Goal: Transaction & Acquisition: Download file/media

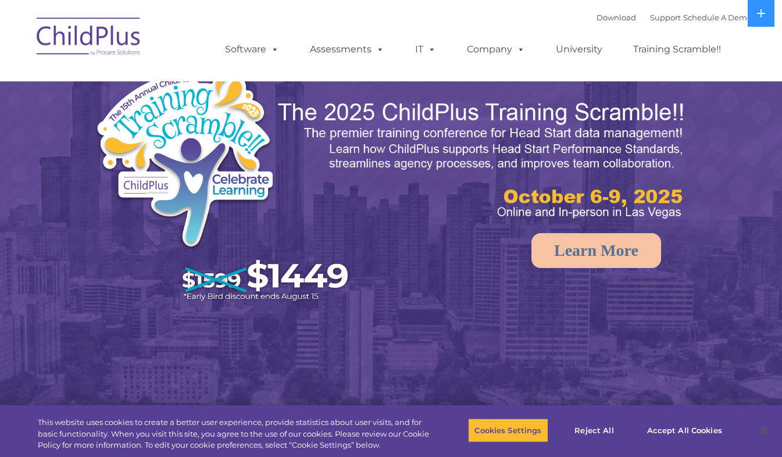
select select "MEDIUM"
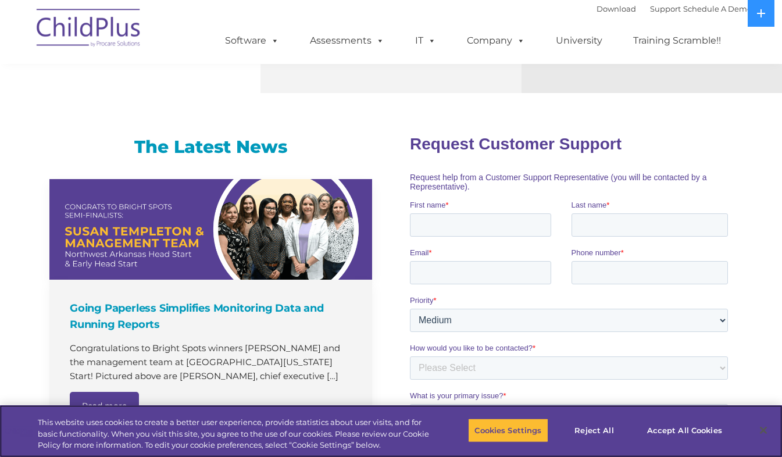
scroll to position [701, 0]
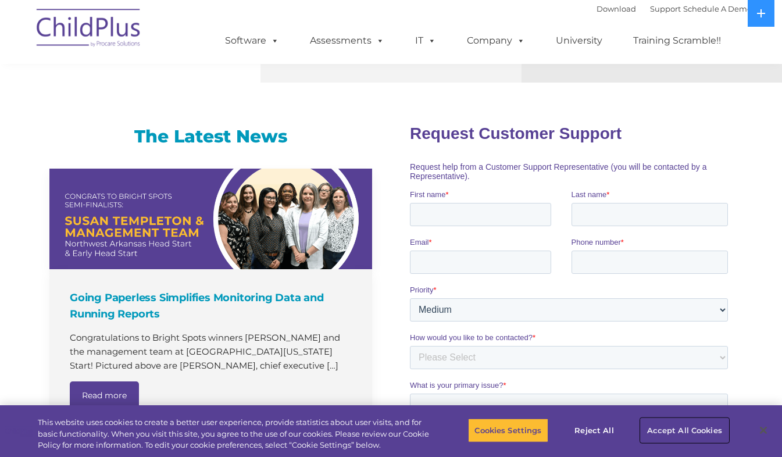
click at [658, 427] on button "Accept All Cookies" at bounding box center [685, 430] width 88 height 24
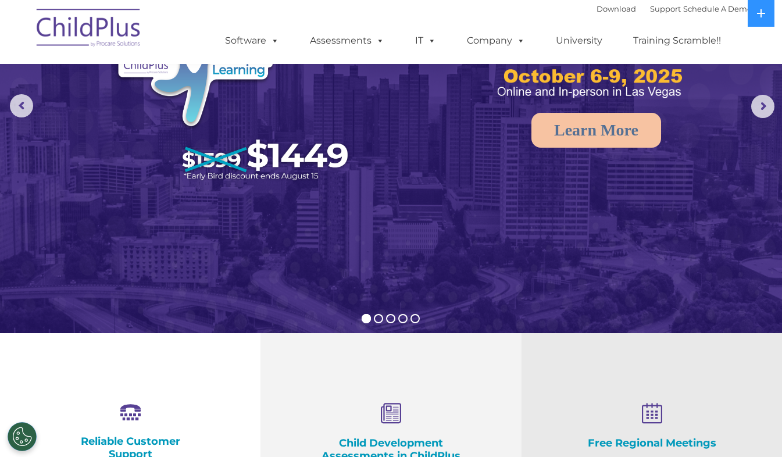
scroll to position [0, 0]
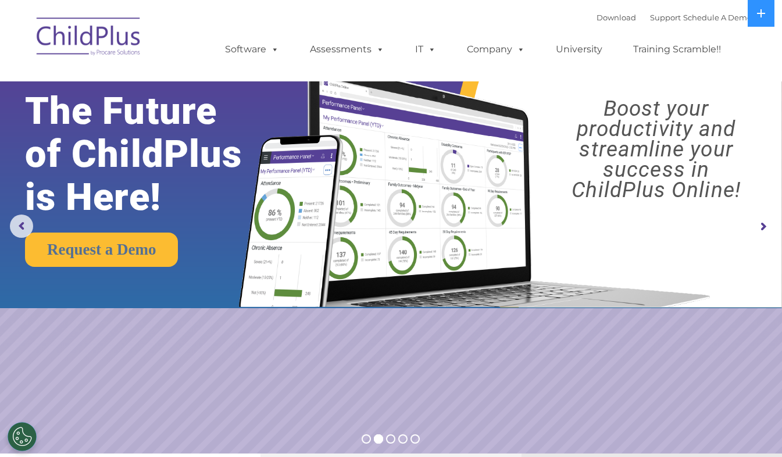
click at [120, 46] on img at bounding box center [89, 38] width 116 height 58
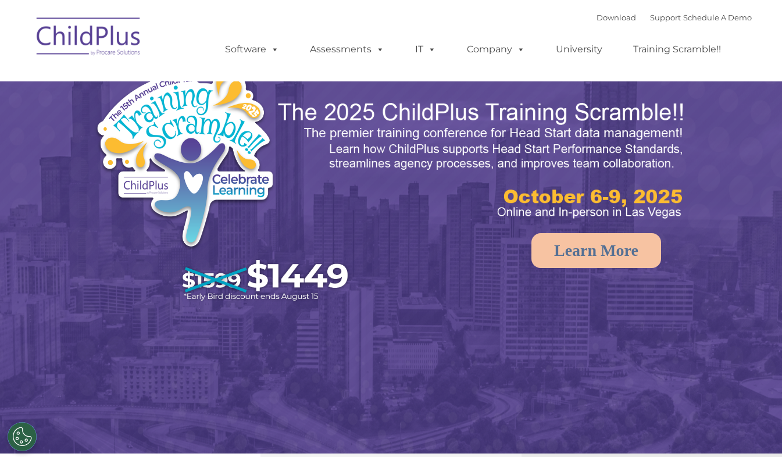
select select "MEDIUM"
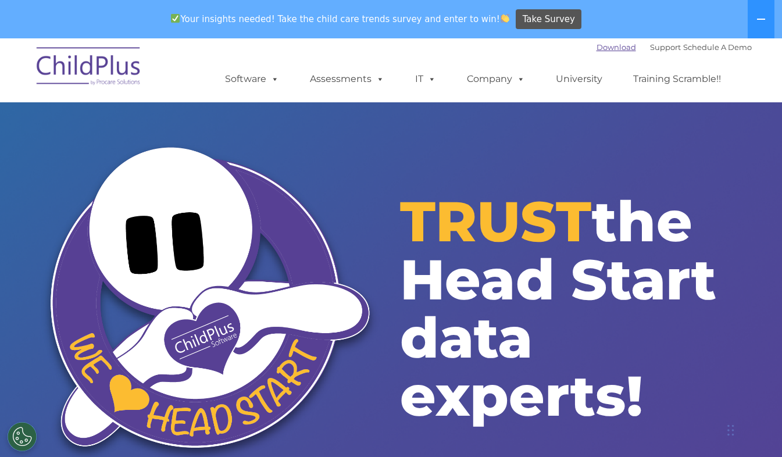
click at [606, 44] on link "Download" at bounding box center [617, 46] width 40 height 9
